Goal: Task Accomplishment & Management: Use online tool/utility

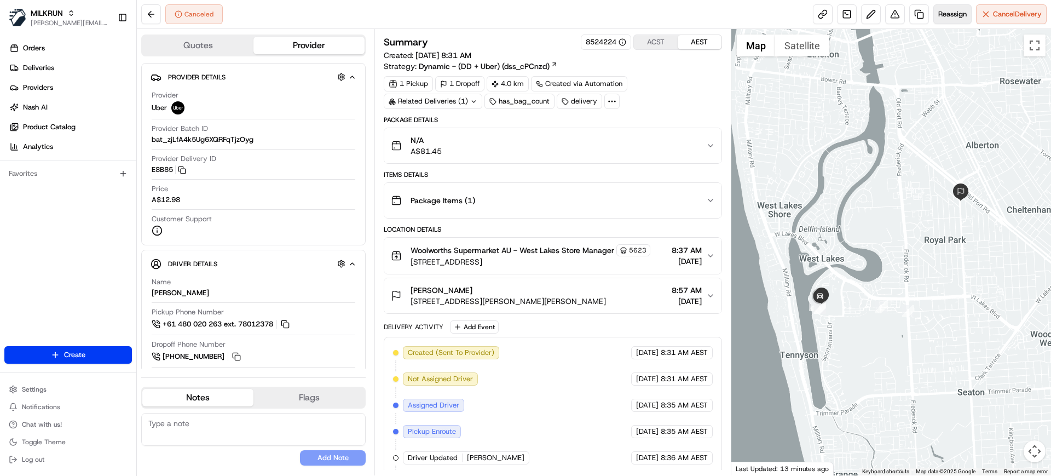
click at [945, 9] on span "Reassign" at bounding box center [952, 14] width 28 height 10
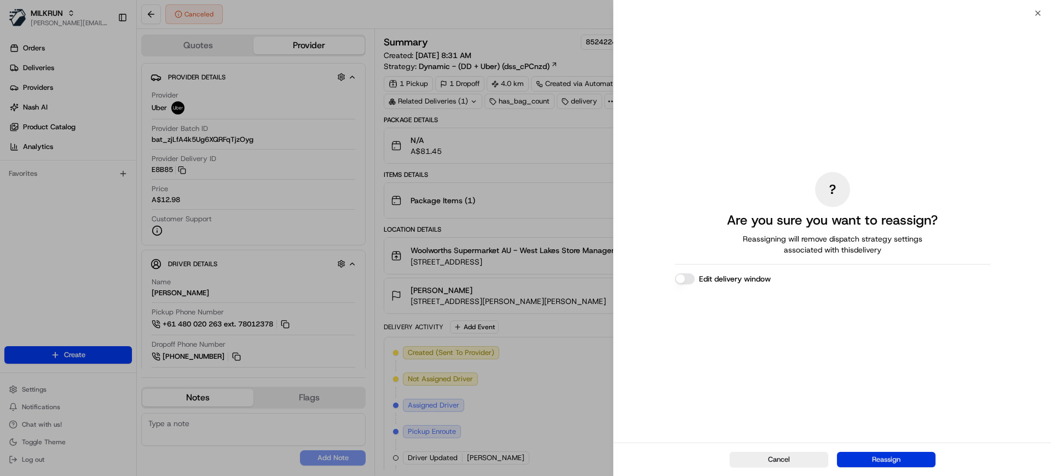
click at [872, 458] on button "Reassign" at bounding box center [886, 459] width 99 height 15
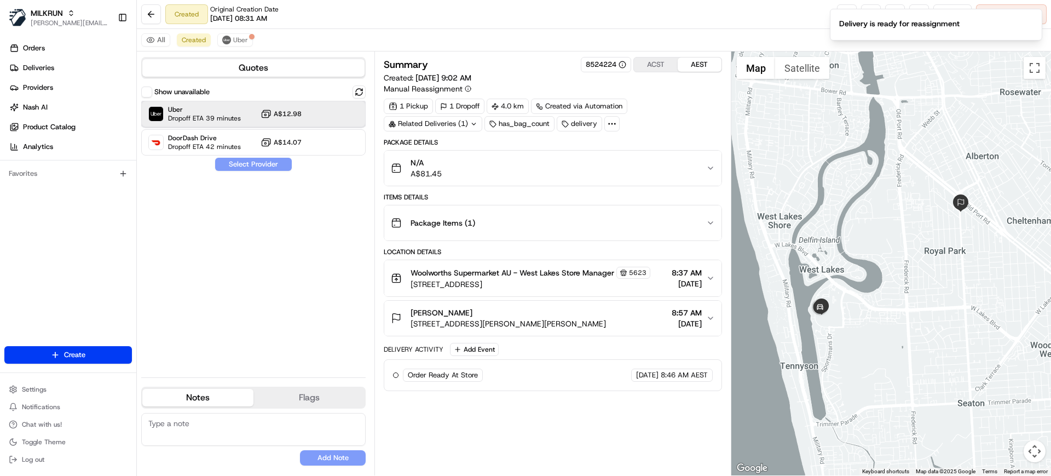
click at [320, 114] on div "Uber Dropoff ETA 39 minutes A$12.98" at bounding box center [253, 114] width 224 height 26
click at [279, 161] on button "Assign Provider" at bounding box center [254, 164] width 78 height 13
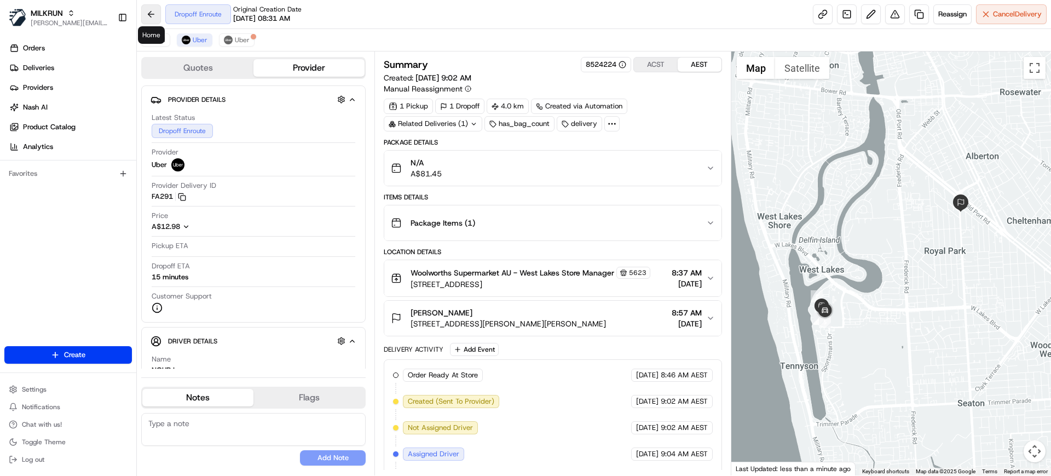
click at [153, 13] on button at bounding box center [151, 14] width 20 height 20
